Goal: Task Accomplishment & Management: Use online tool/utility

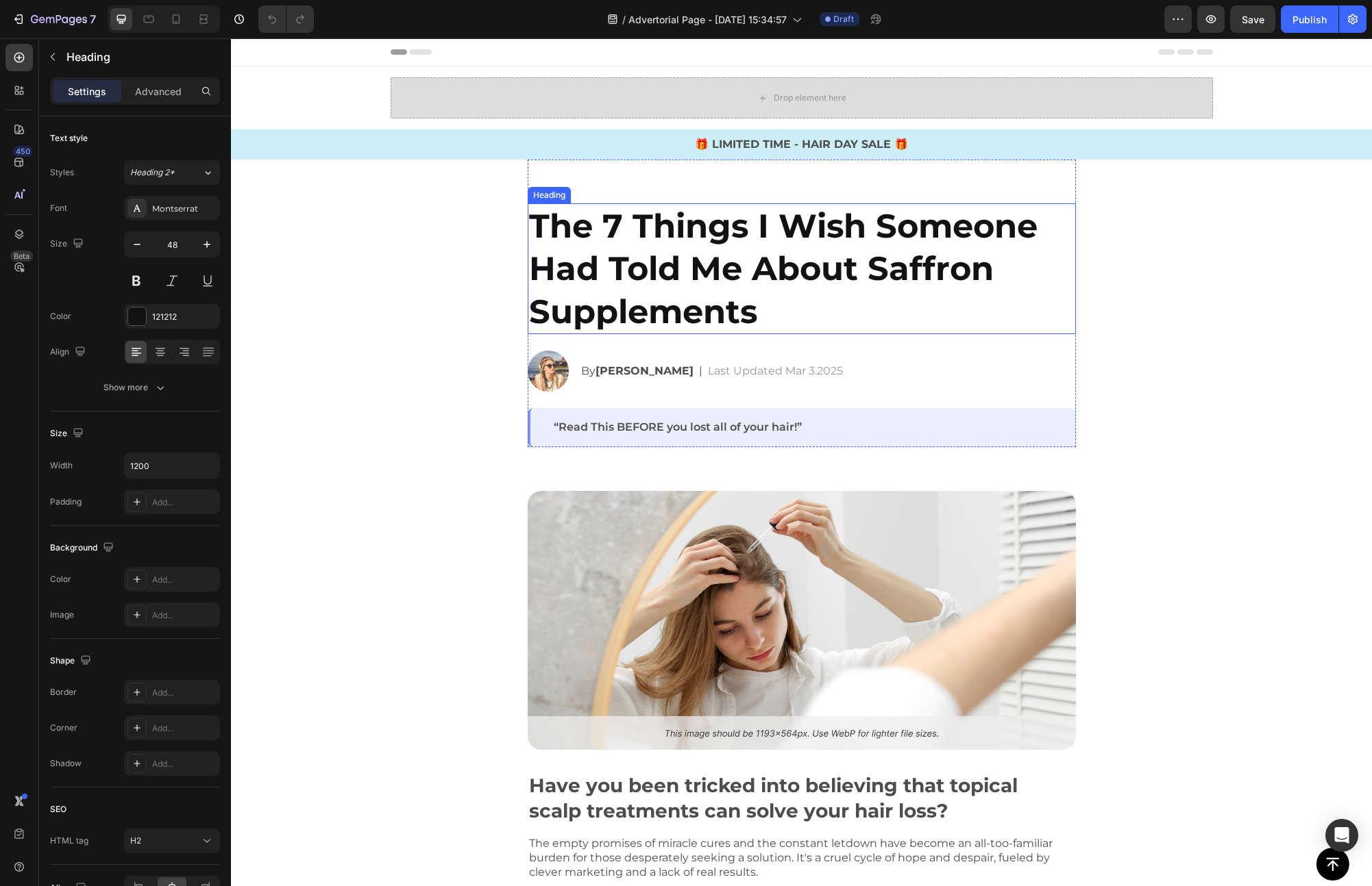
click at [806, 236] on strong "The 7 Things I Wish Someone Had Told Me About Saffron Supplements" at bounding box center [783, 268] width 508 height 125
click at [784, 250] on strong "The 7 Things I Wish Someone Had Told Me About Saffron Supplements" at bounding box center [783, 268] width 508 height 125
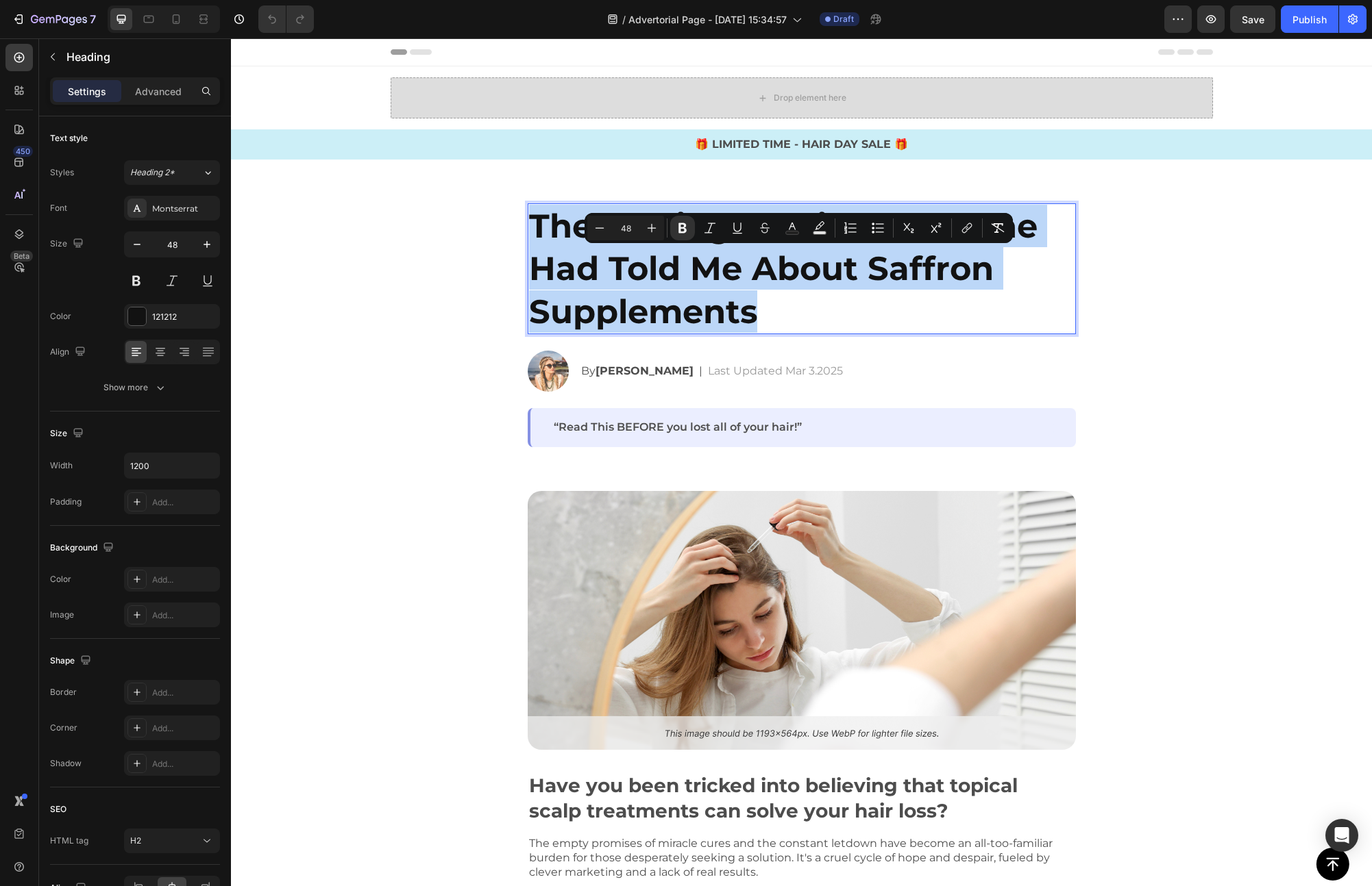
click at [784, 250] on strong "The 7 Things I Wish Someone Had Told Me About Saffron Supplements" at bounding box center [783, 268] width 508 height 125
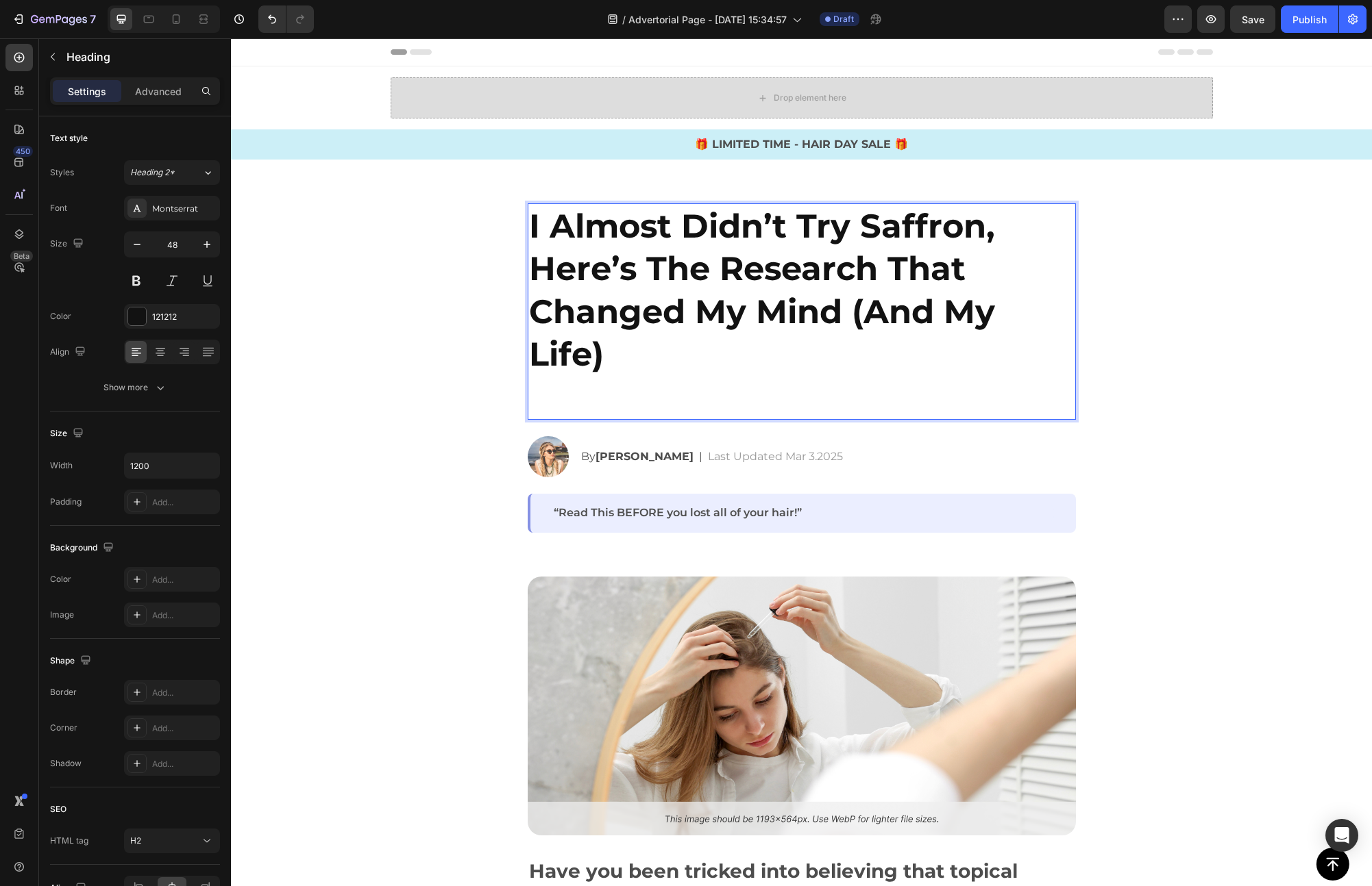
click at [723, 389] on p "I Almost Didn’t Try Saffron, Here’s The Research That Changed My Mind (And My L…" at bounding box center [801, 312] width 545 height 214
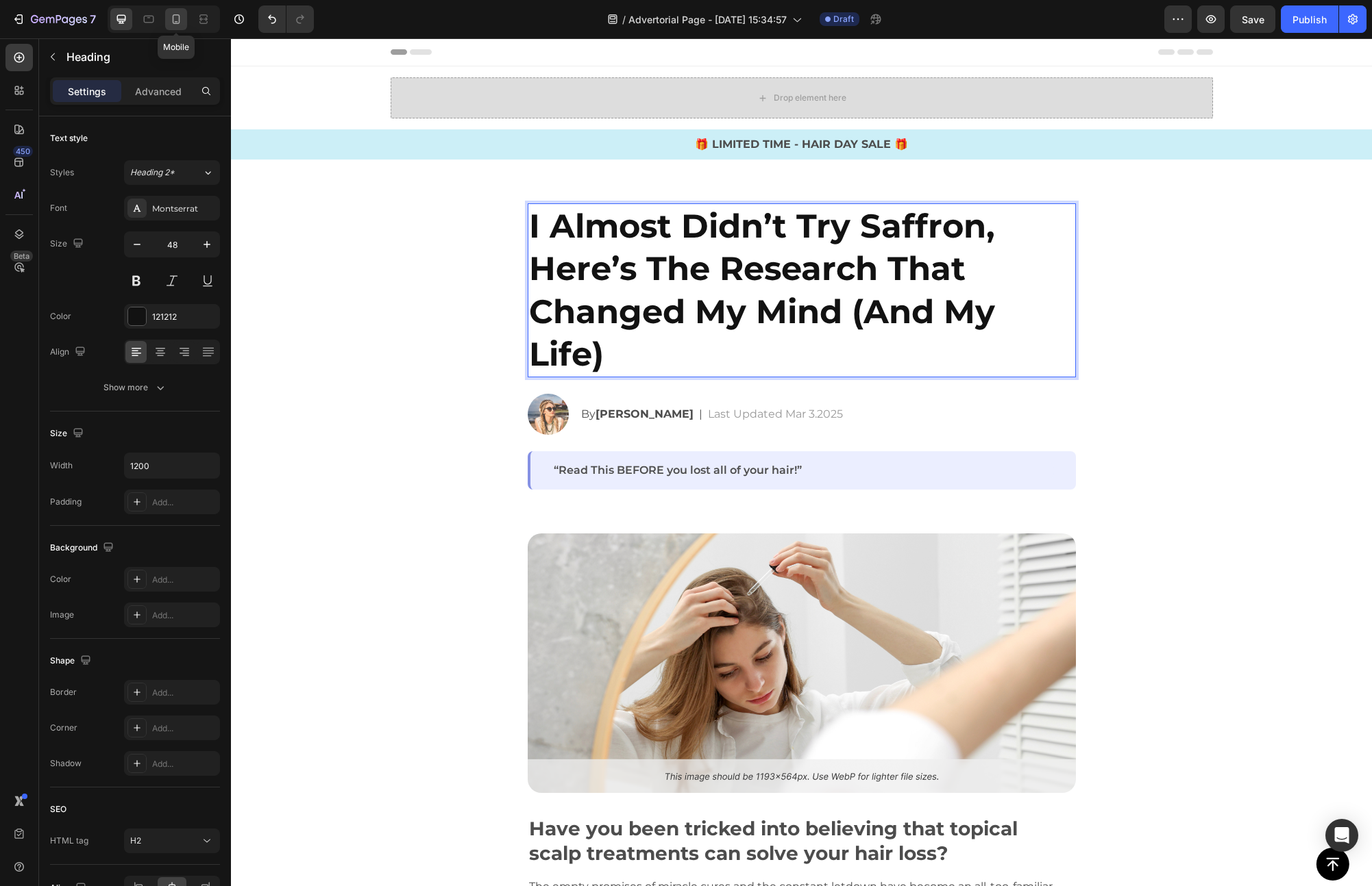
click at [182, 18] on icon at bounding box center [176, 19] width 14 height 14
type input "35"
type input "100%"
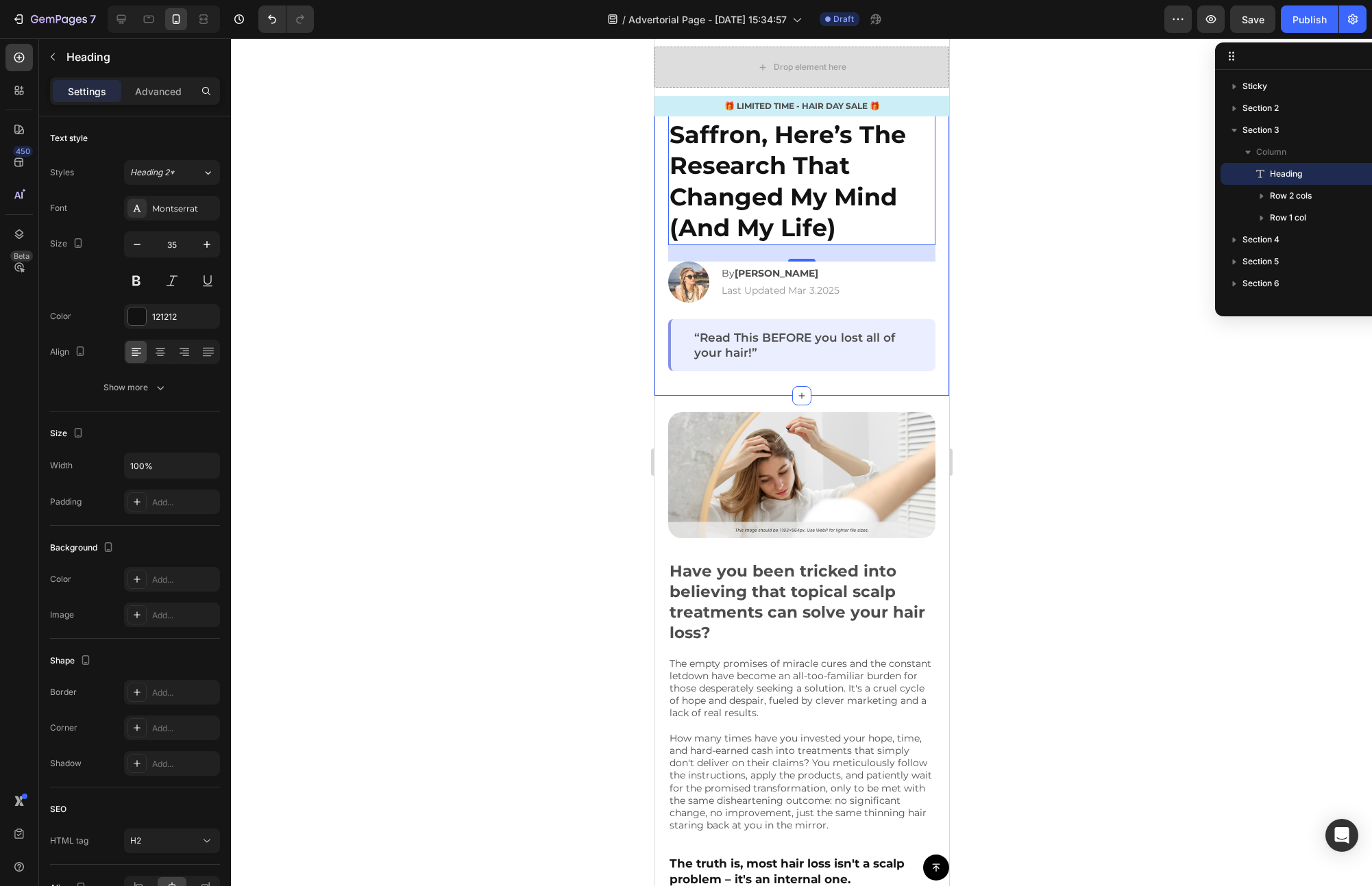
click at [985, 342] on div at bounding box center [801, 462] width 1141 height 848
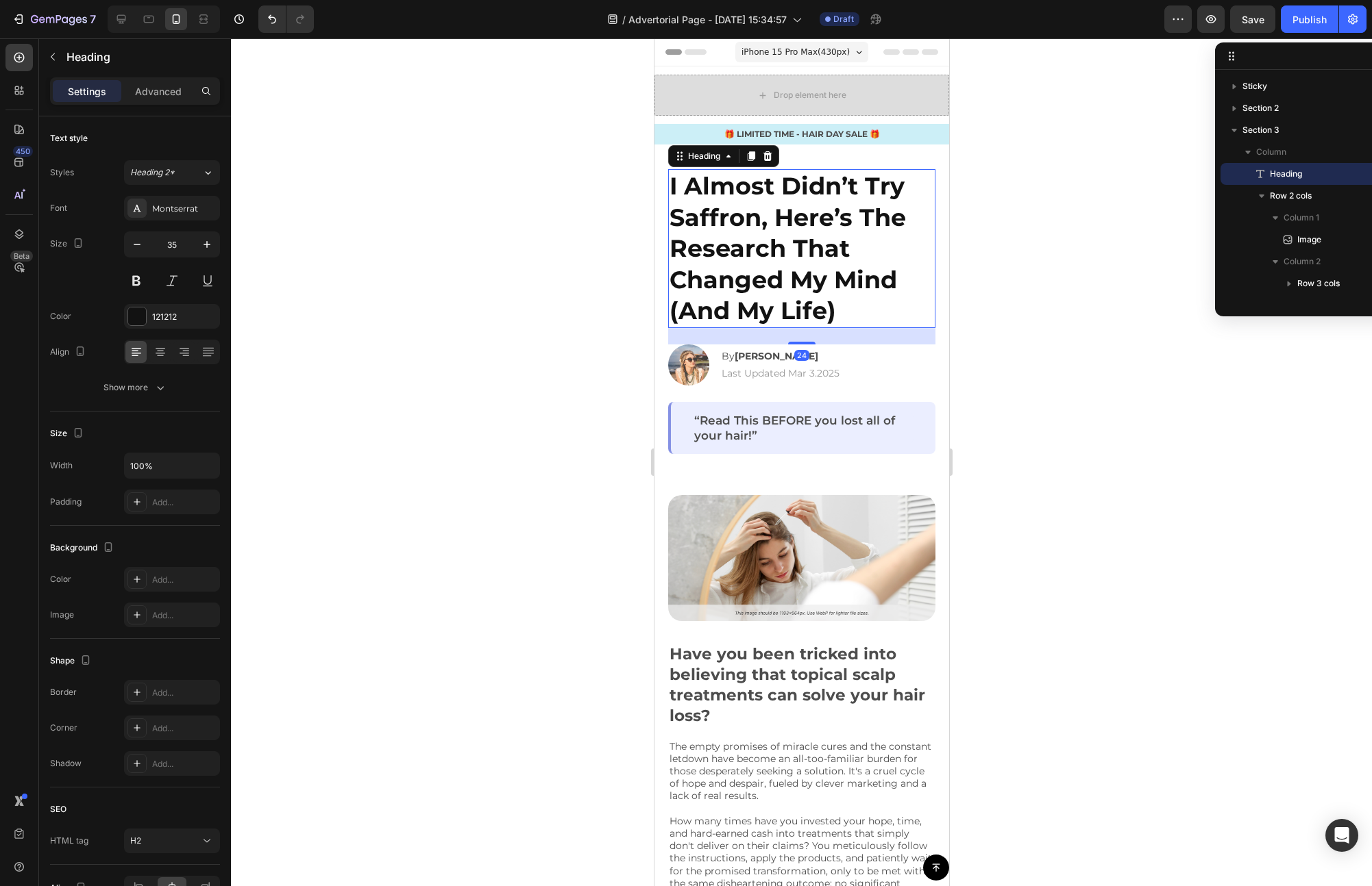
click at [806, 221] on strong "I Almost Didn’t Try Saffron, Here’s The Research That Changed My Mind (And My L…" at bounding box center [786, 249] width 236 height 154
click at [997, 283] on div at bounding box center [801, 462] width 1141 height 848
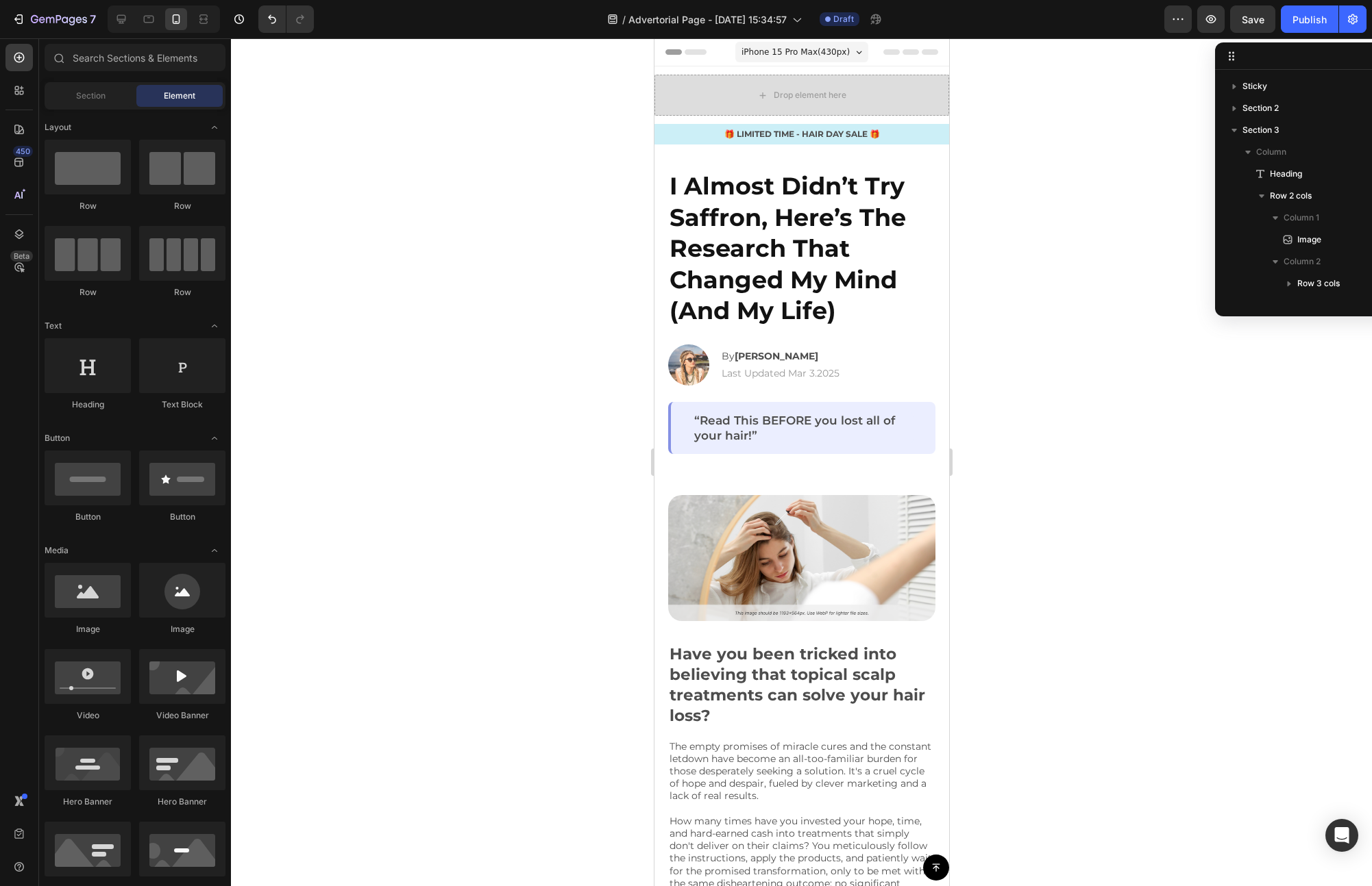
click at [109, 20] on div at bounding box center [164, 20] width 113 height 28
click at [117, 22] on icon at bounding box center [121, 19] width 14 height 14
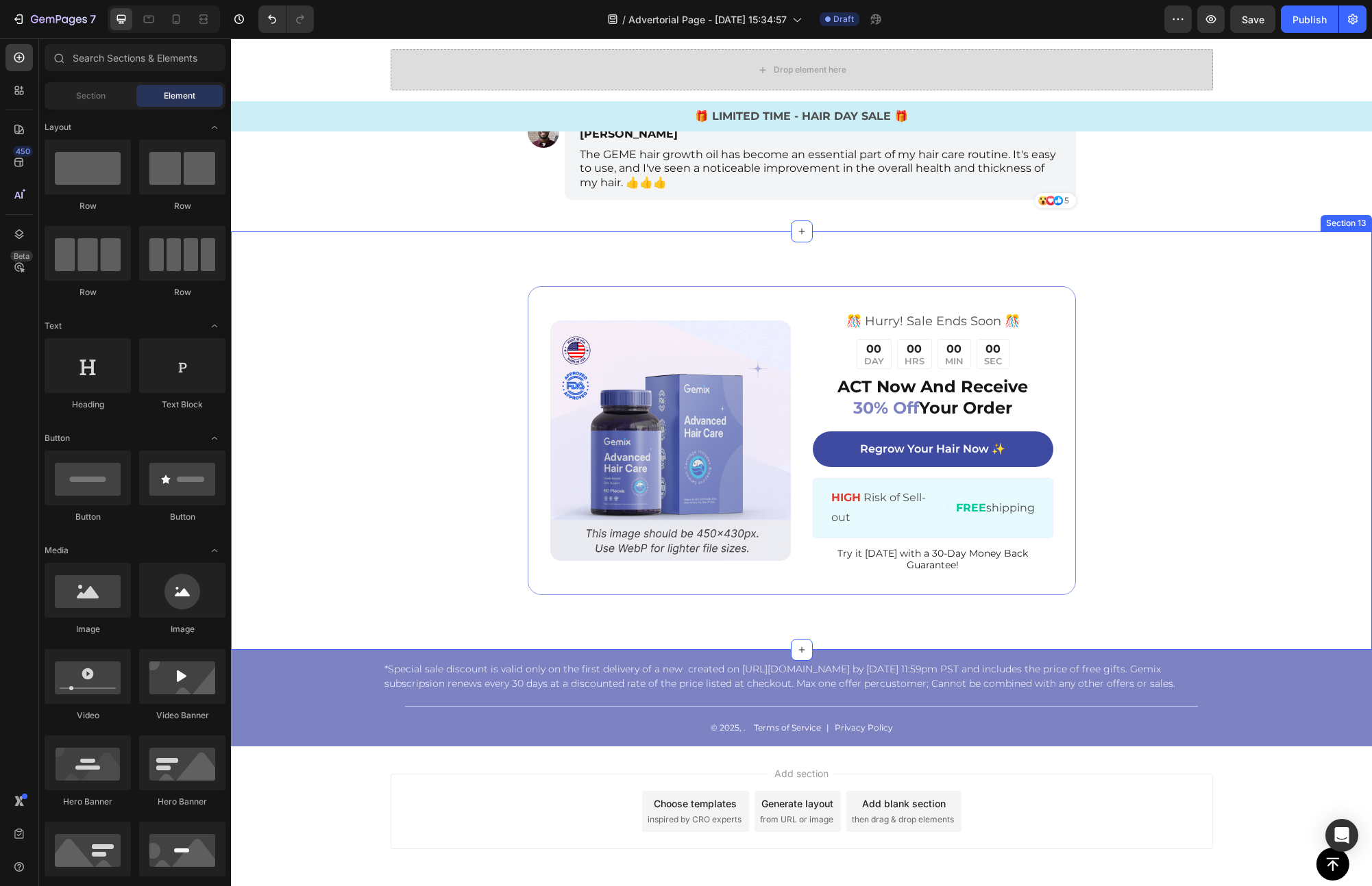
scroll to position [5257, 0]
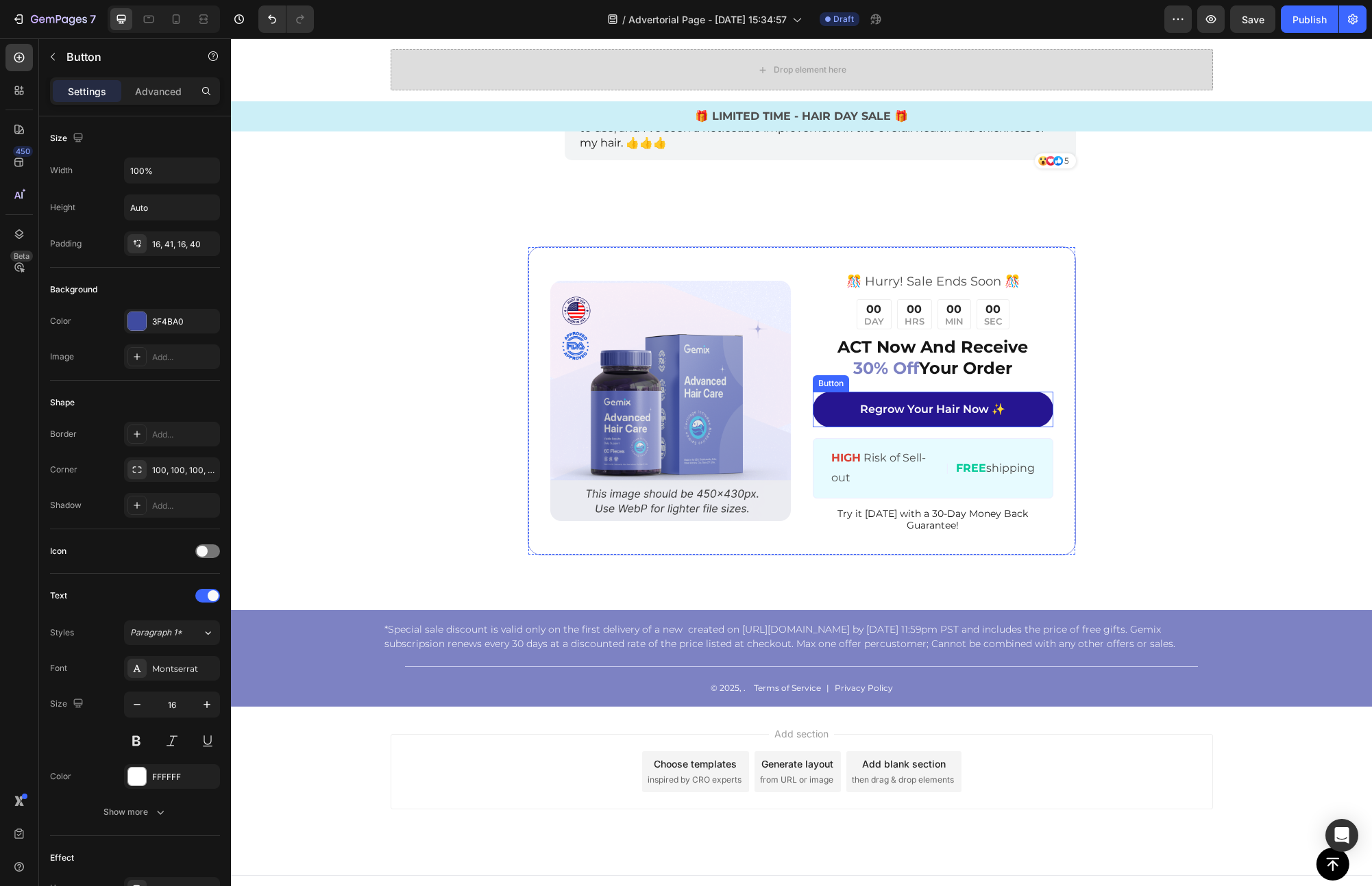
click at [1021, 408] on link "Regrow Your Hair Now ✨" at bounding box center [933, 409] width 241 height 37
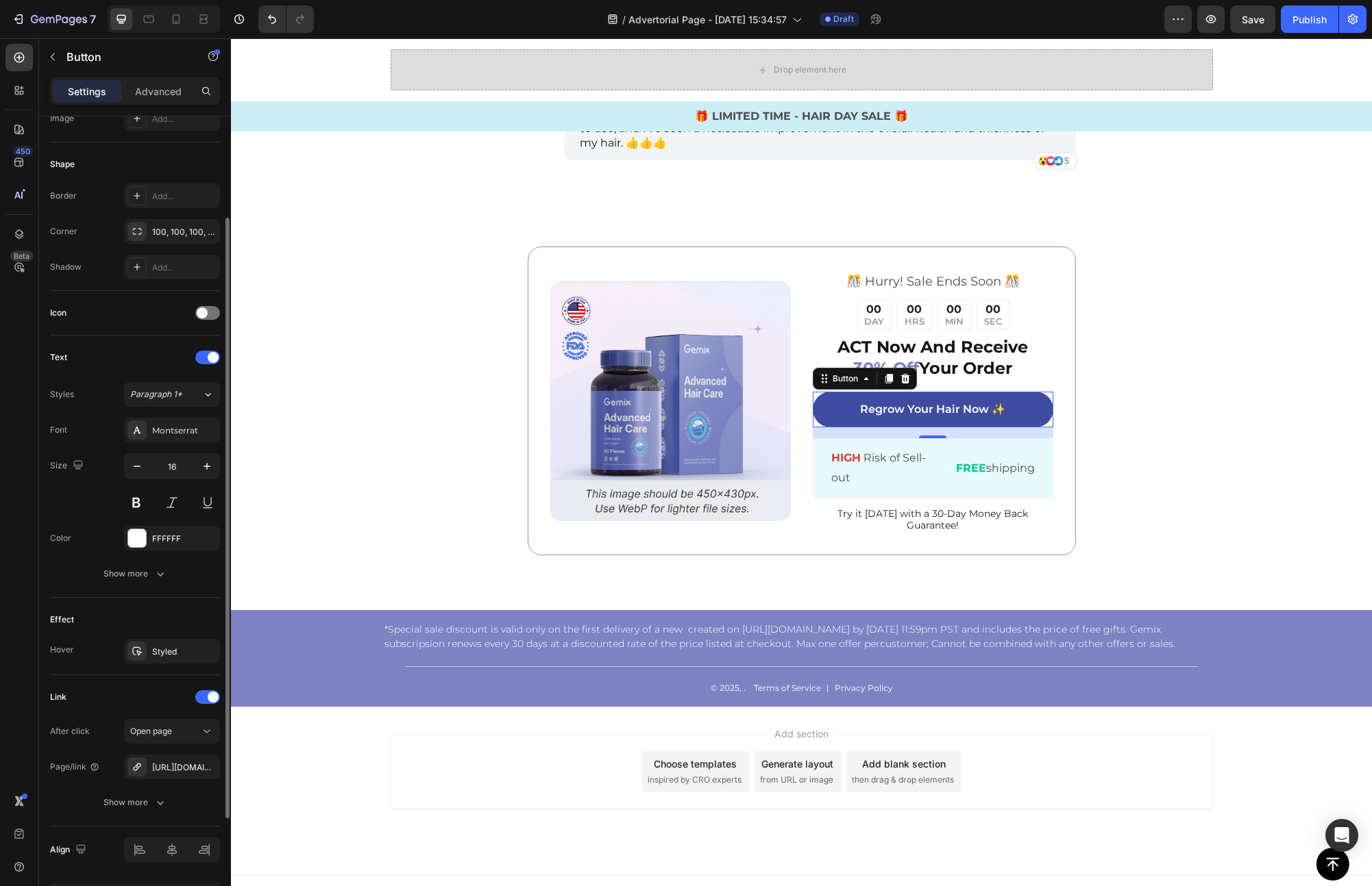
scroll to position [280, 0]
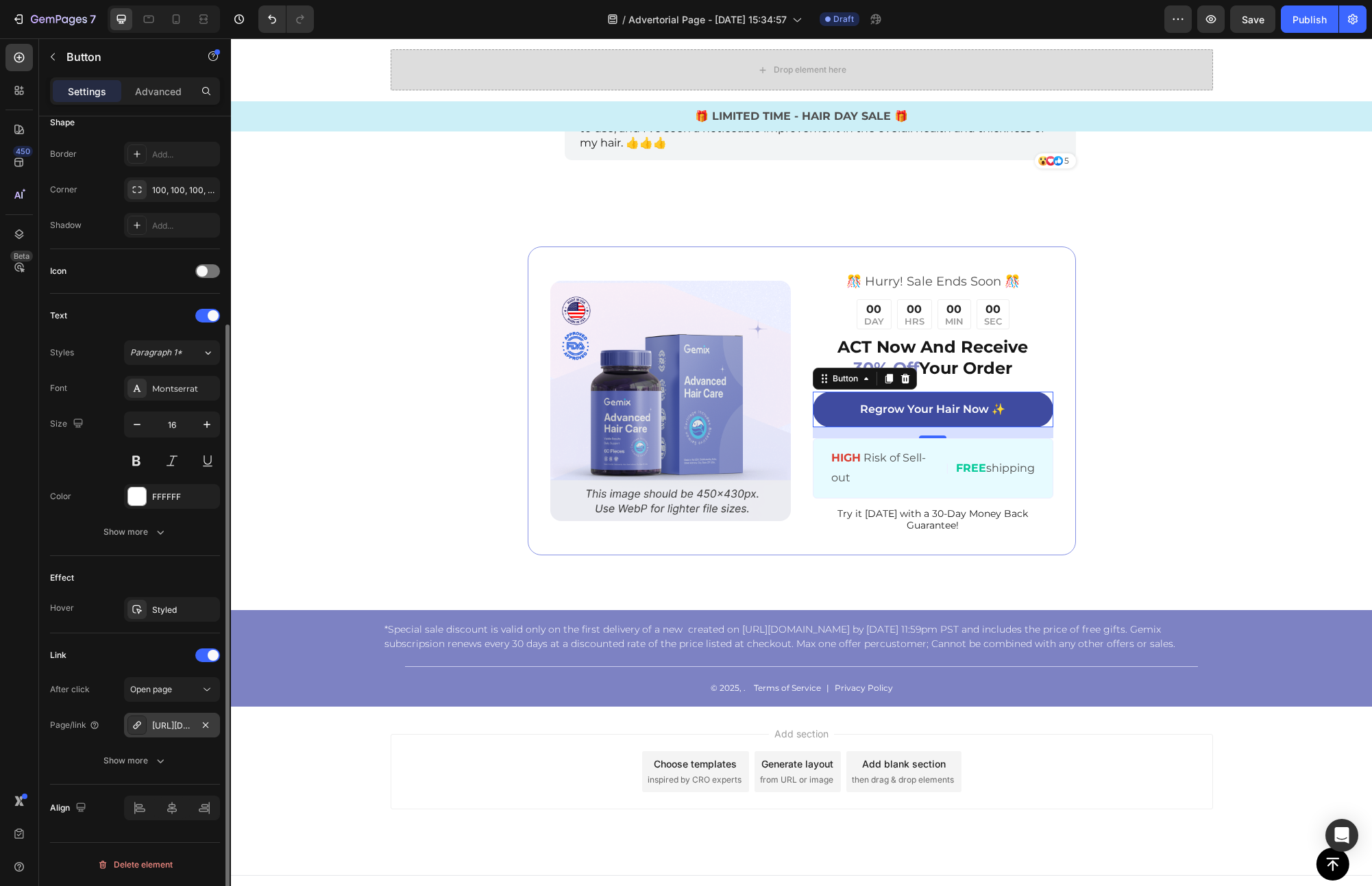
click at [176, 728] on div "[URL][DOMAIN_NAME]" at bounding box center [172, 725] width 39 height 12
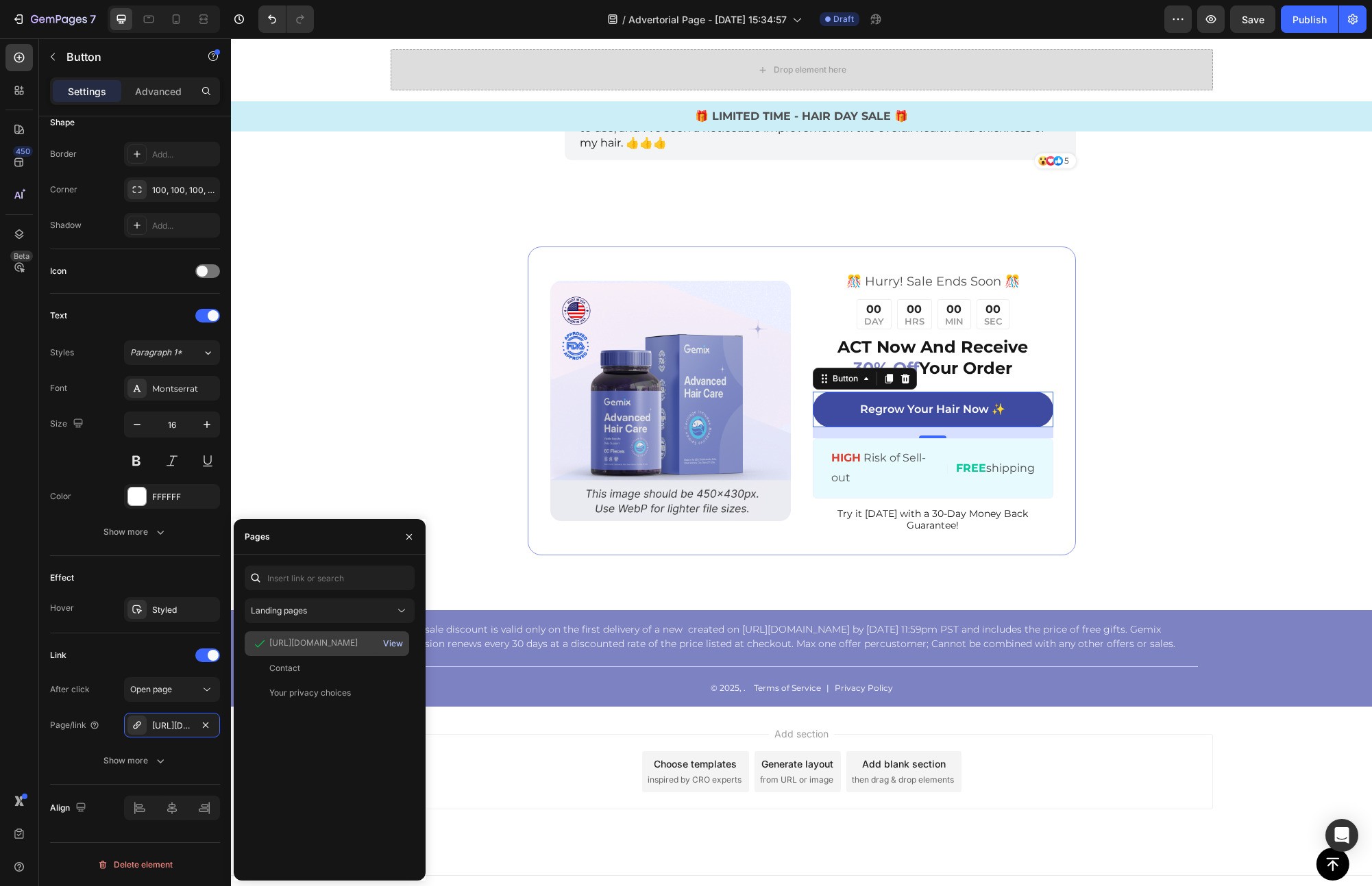
click at [393, 645] on div "View" at bounding box center [393, 643] width 20 height 12
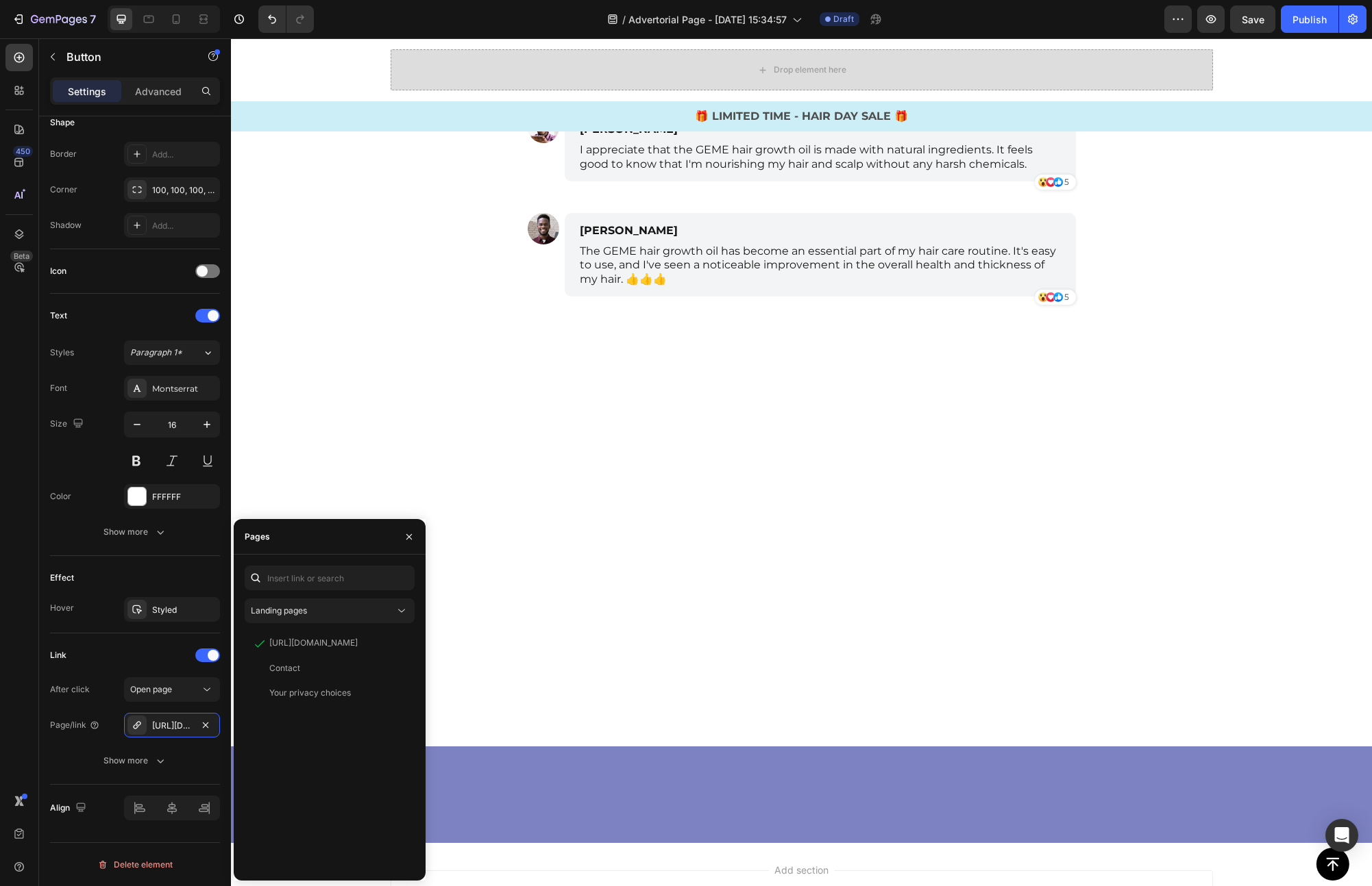
scroll to position [4214, 0]
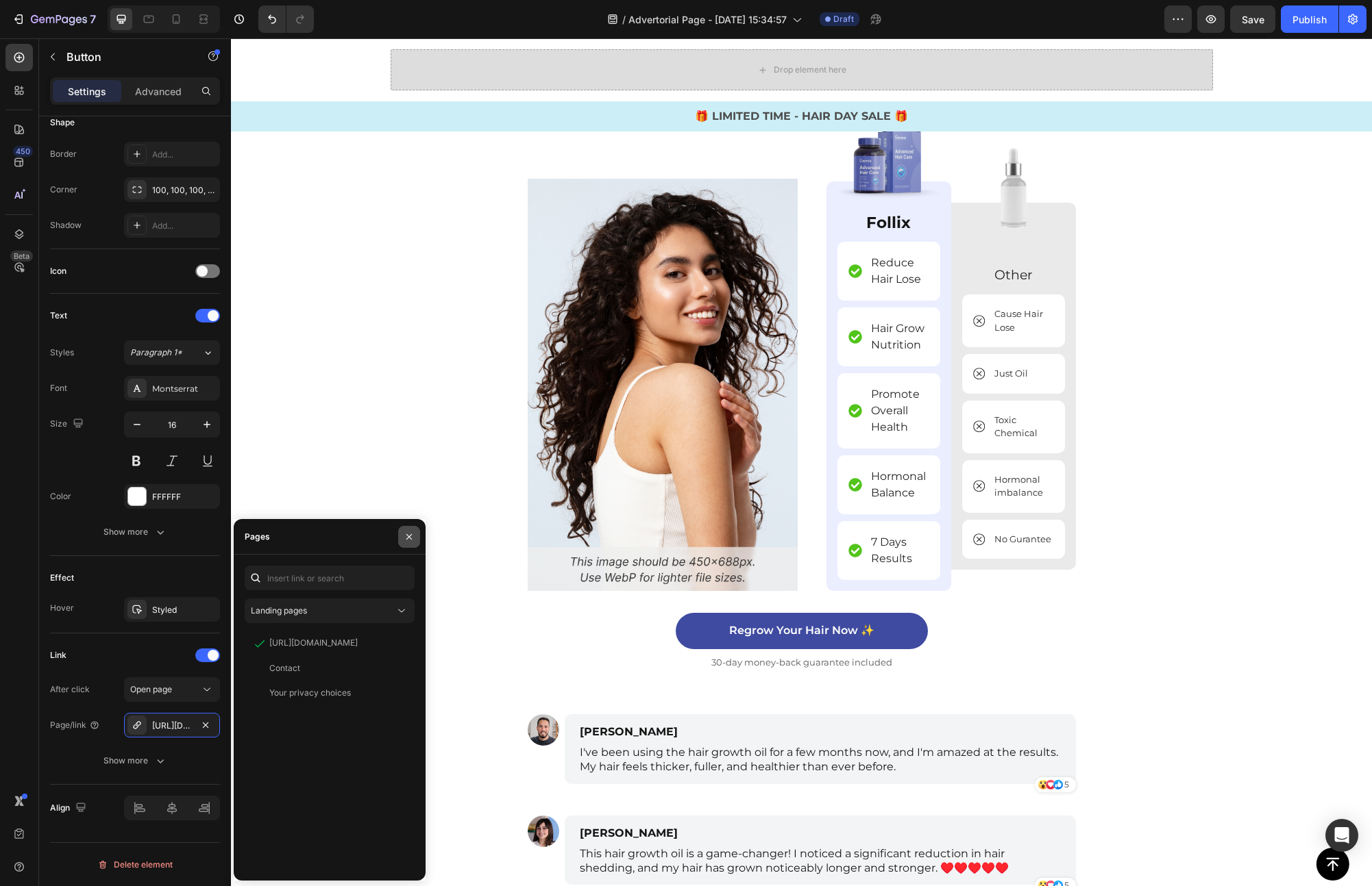
drag, startPoint x: 405, startPoint y: 537, endPoint x: 227, endPoint y: 516, distance: 179.2
click at [405, 537] on icon "button" at bounding box center [409, 537] width 11 height 11
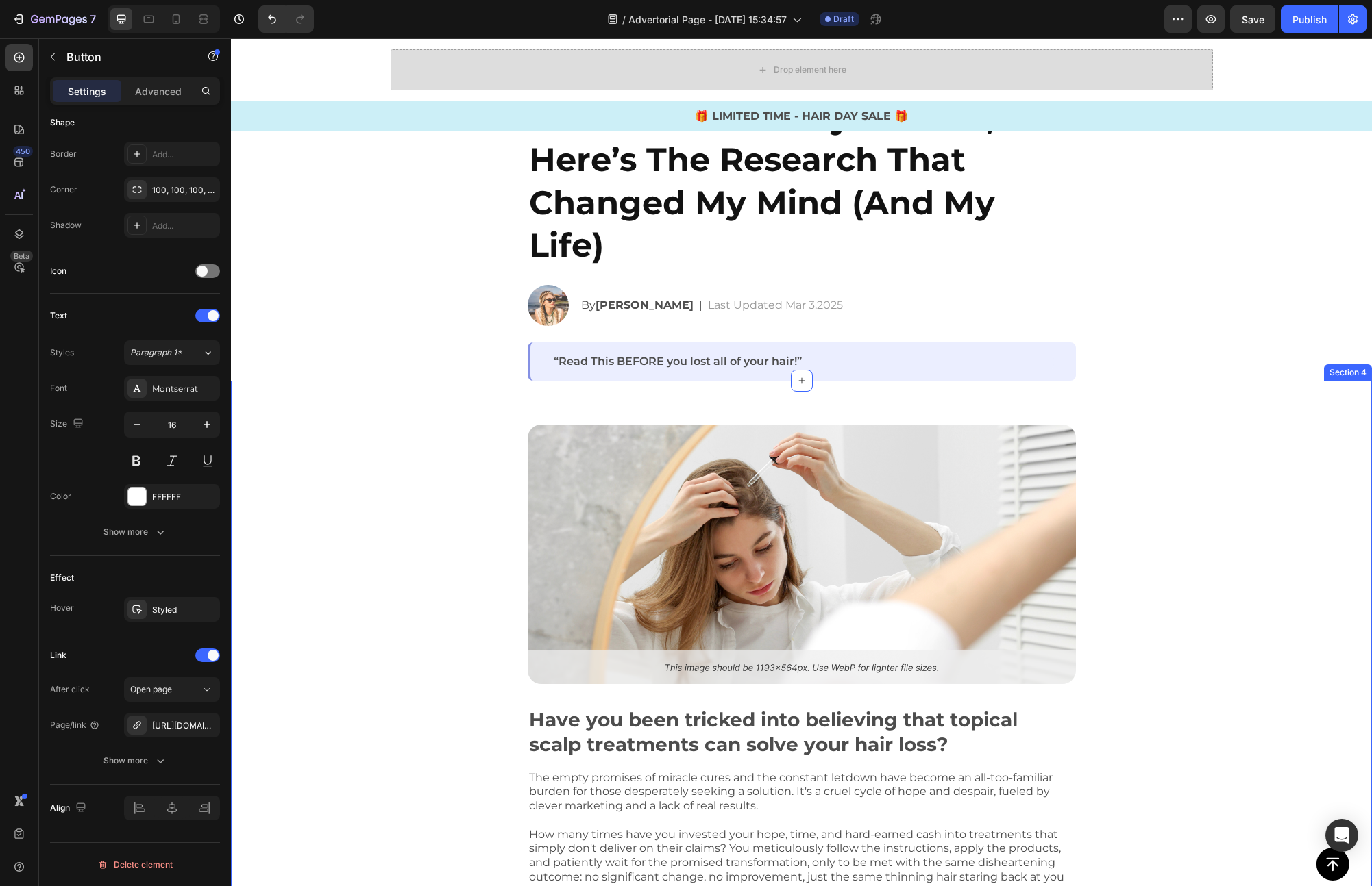
scroll to position [0, 0]
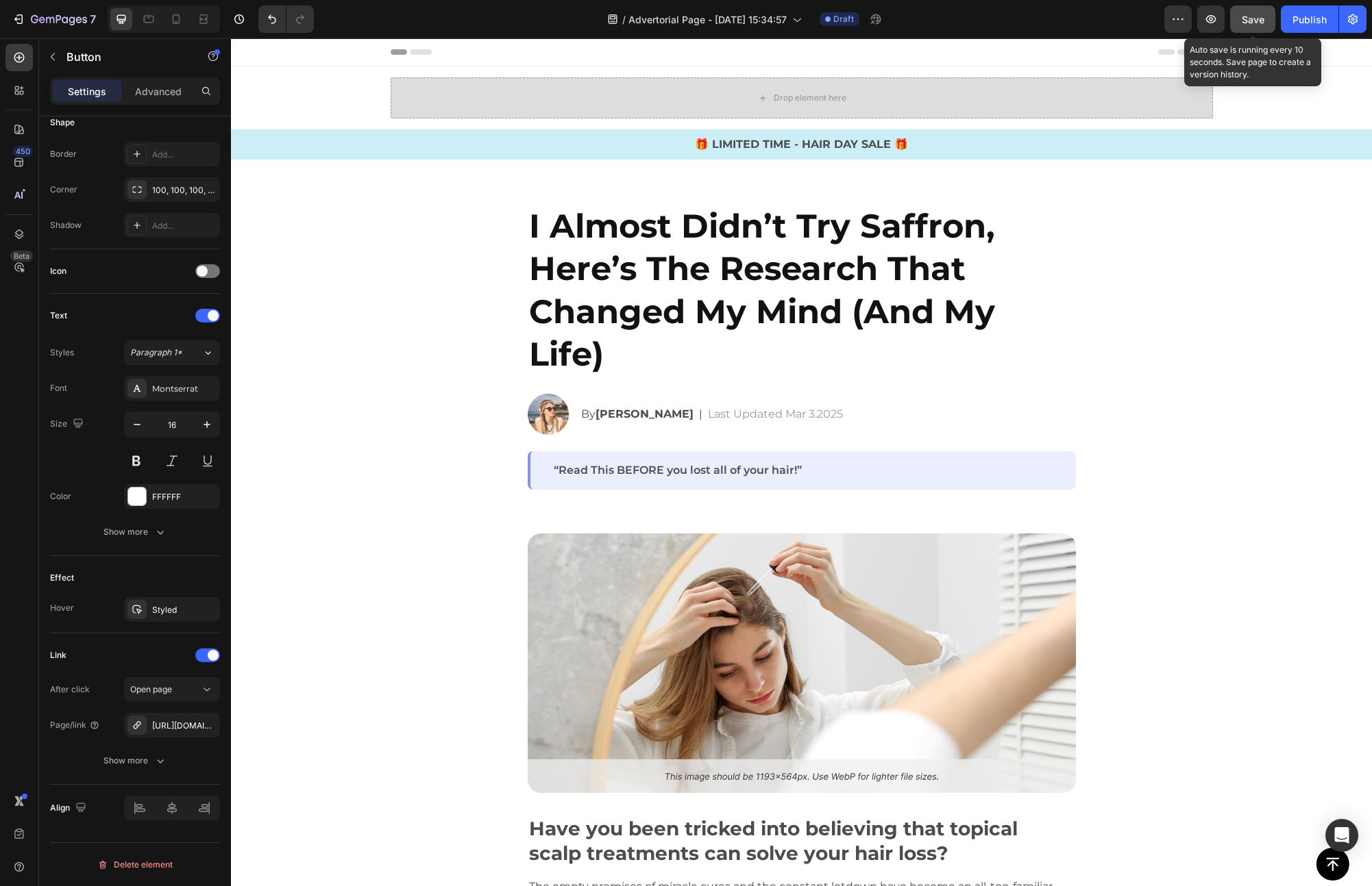
click at [1247, 22] on span "Save" at bounding box center [1253, 20] width 23 height 12
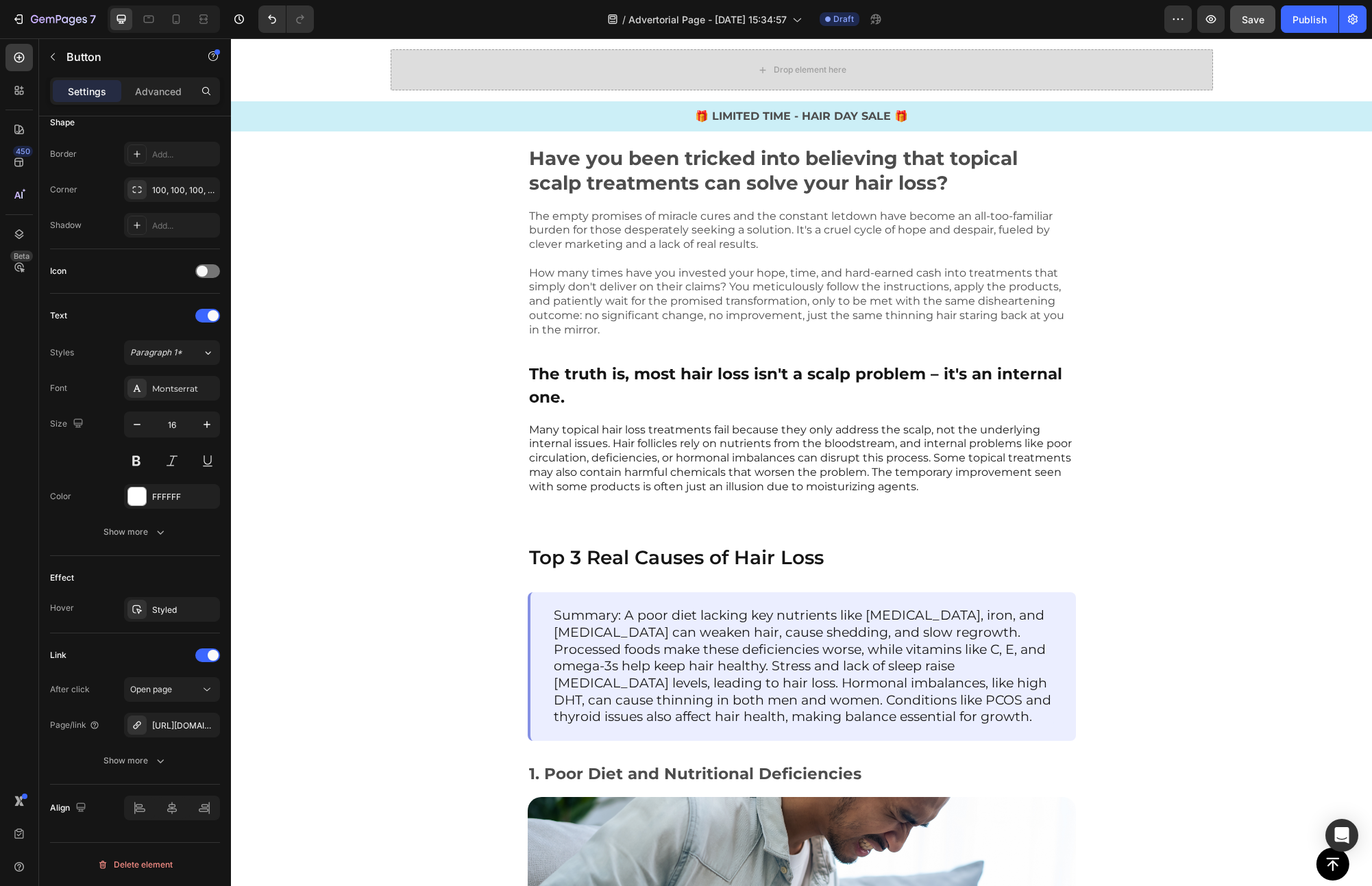
scroll to position [650, 0]
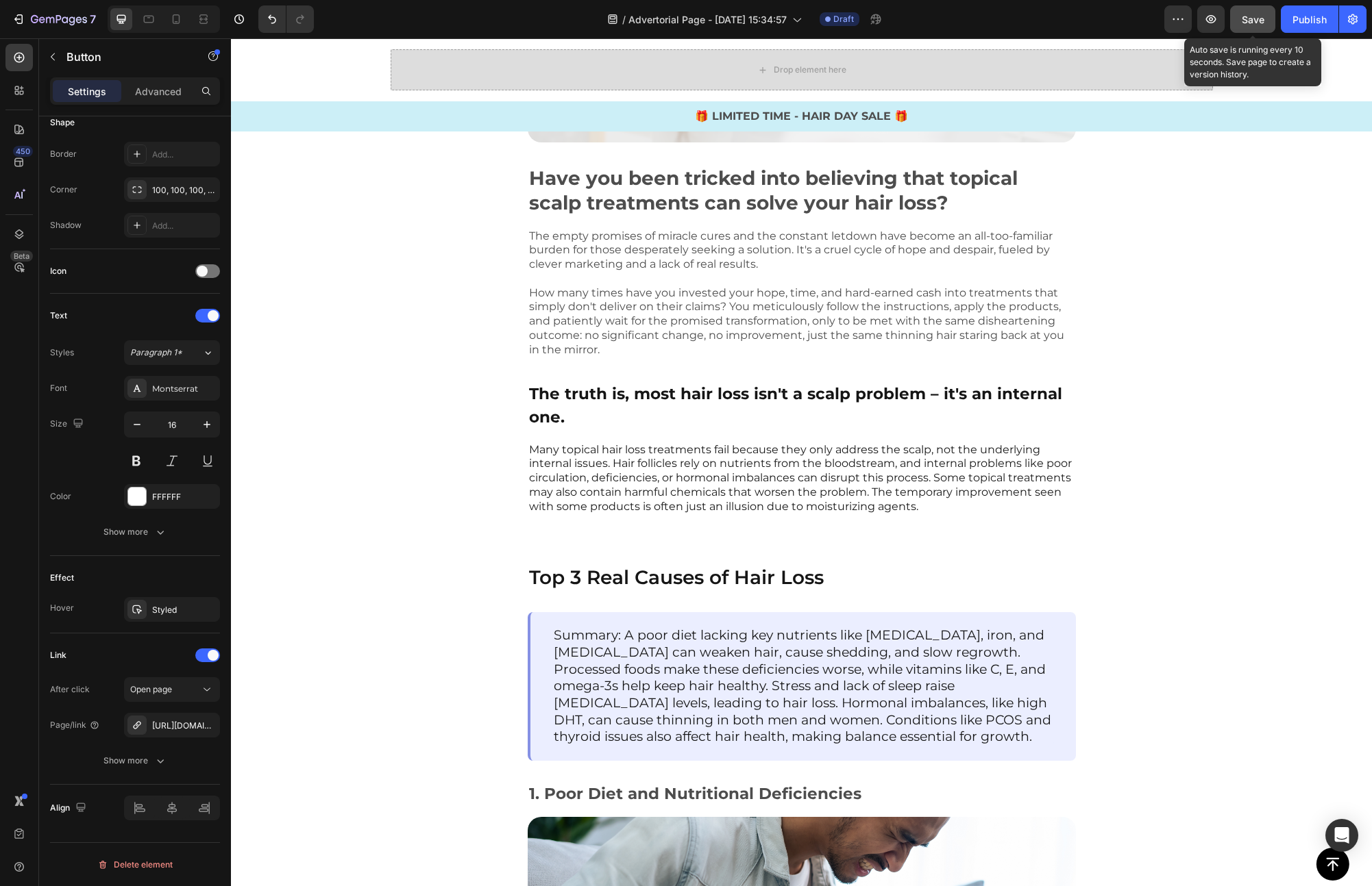
click at [1247, 24] on span "Save" at bounding box center [1253, 20] width 23 height 12
